Goal: Task Accomplishment & Management: Use online tool/utility

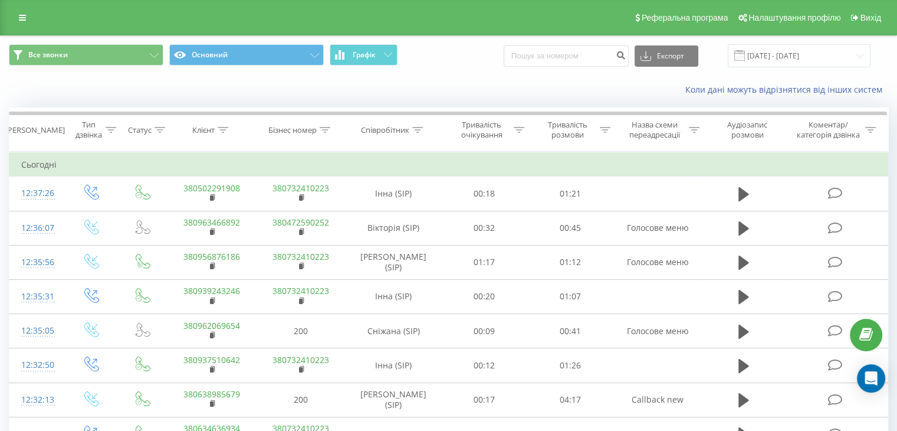
click at [11, 15] on div "Реферальна програма Налаштування профілю Вихід" at bounding box center [448, 17] width 897 height 35
click at [14, 17] on link at bounding box center [22, 17] width 21 height 17
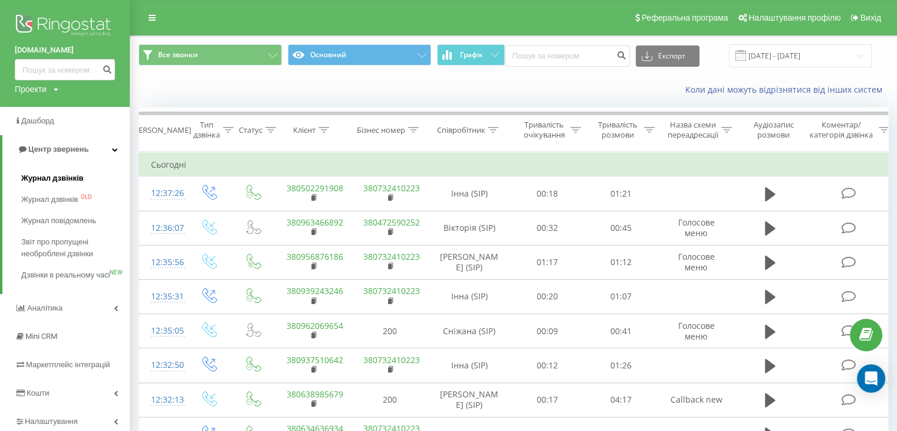
click at [44, 176] on span "Журнал дзвінків" at bounding box center [52, 178] width 63 height 12
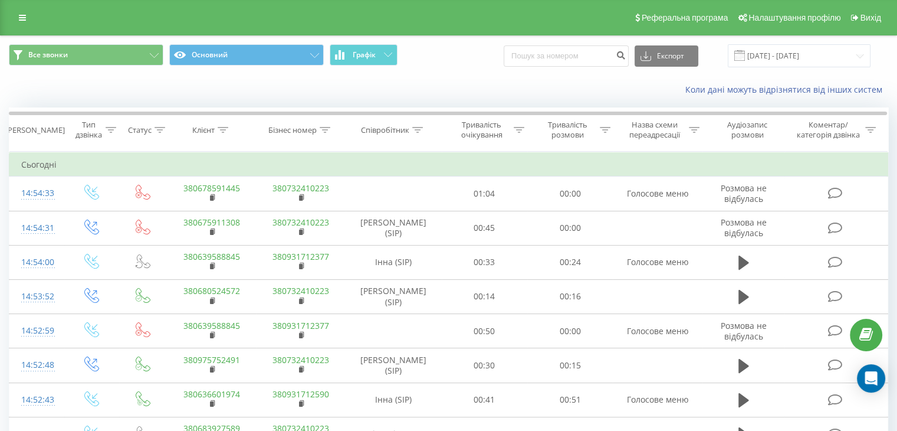
drag, startPoint x: 28, startPoint y: 19, endPoint x: 32, endPoint y: 35, distance: 16.9
click at [28, 19] on link at bounding box center [22, 17] width 21 height 17
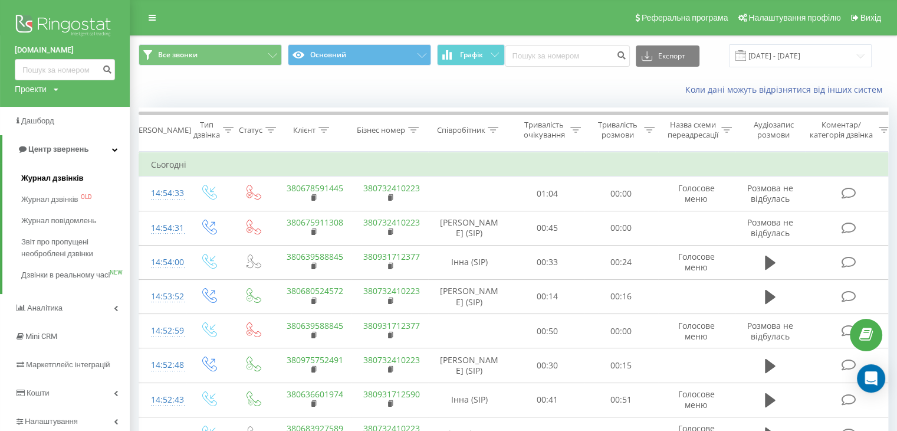
click at [42, 173] on span "Журнал дзвінків" at bounding box center [52, 178] width 63 height 12
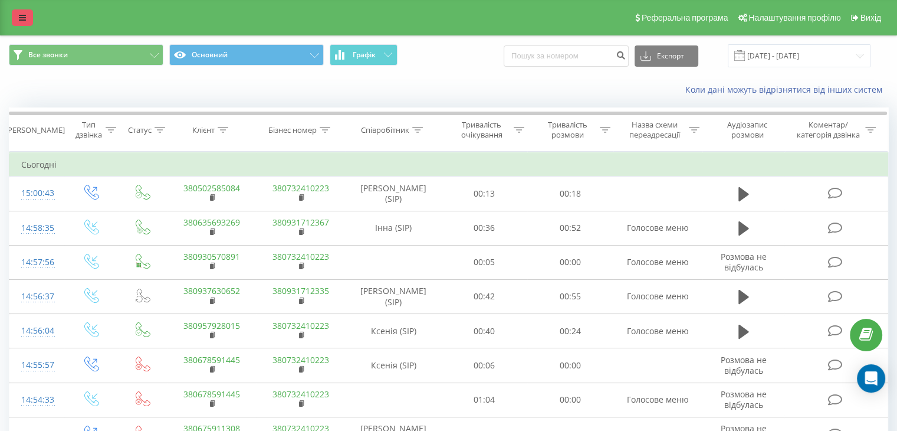
click at [31, 14] on link at bounding box center [22, 17] width 21 height 17
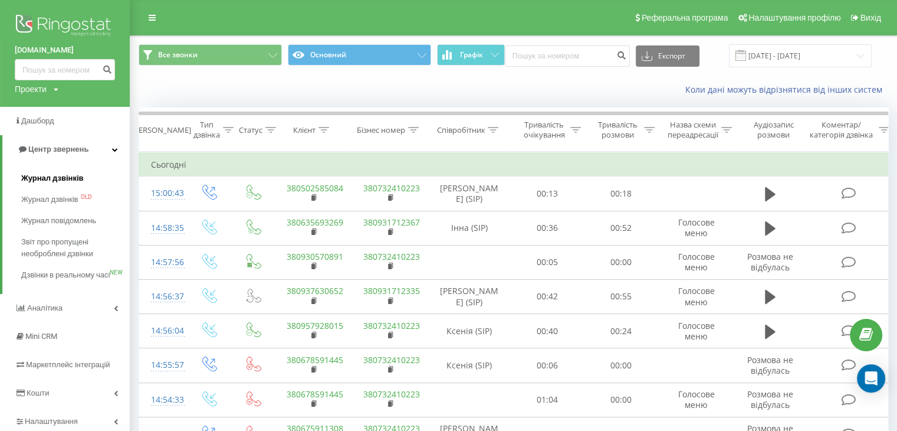
click at [64, 174] on span "Журнал дзвінків" at bounding box center [52, 178] width 63 height 12
